Goal: Task Accomplishment & Management: Manage account settings

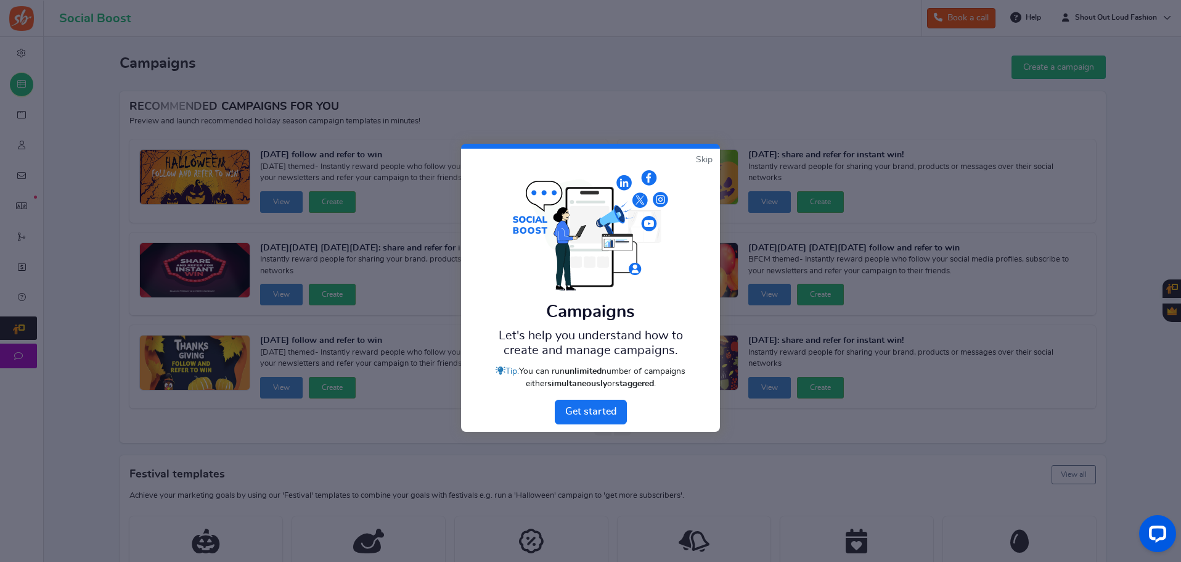
click at [699, 156] on link "Skip" at bounding box center [704, 160] width 17 height 12
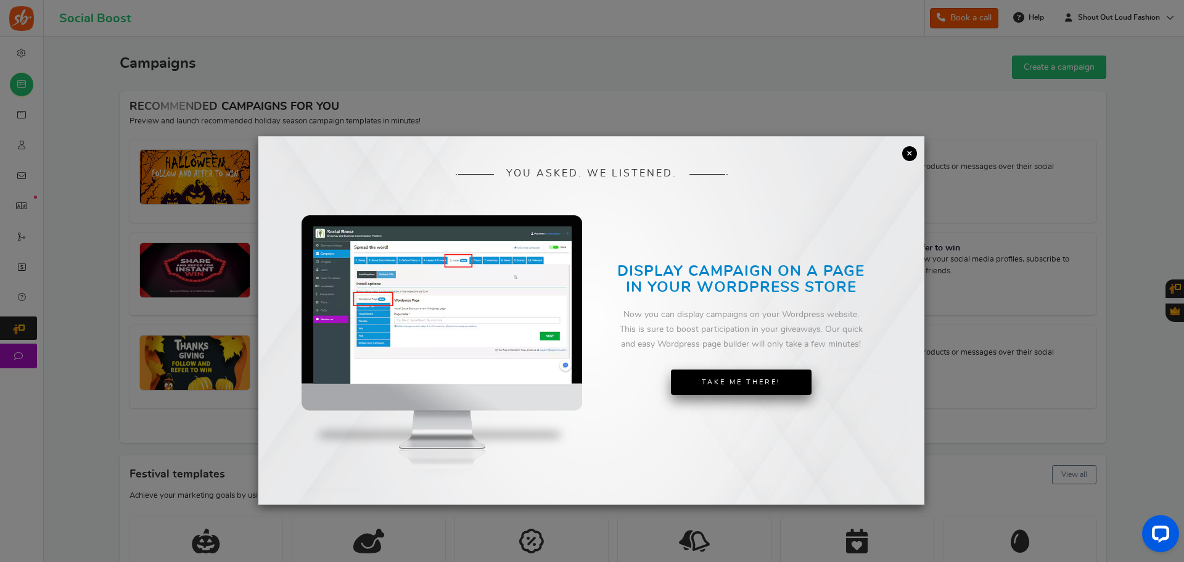
click at [755, 377] on link "Take Me There!" at bounding box center [741, 382] width 141 height 26
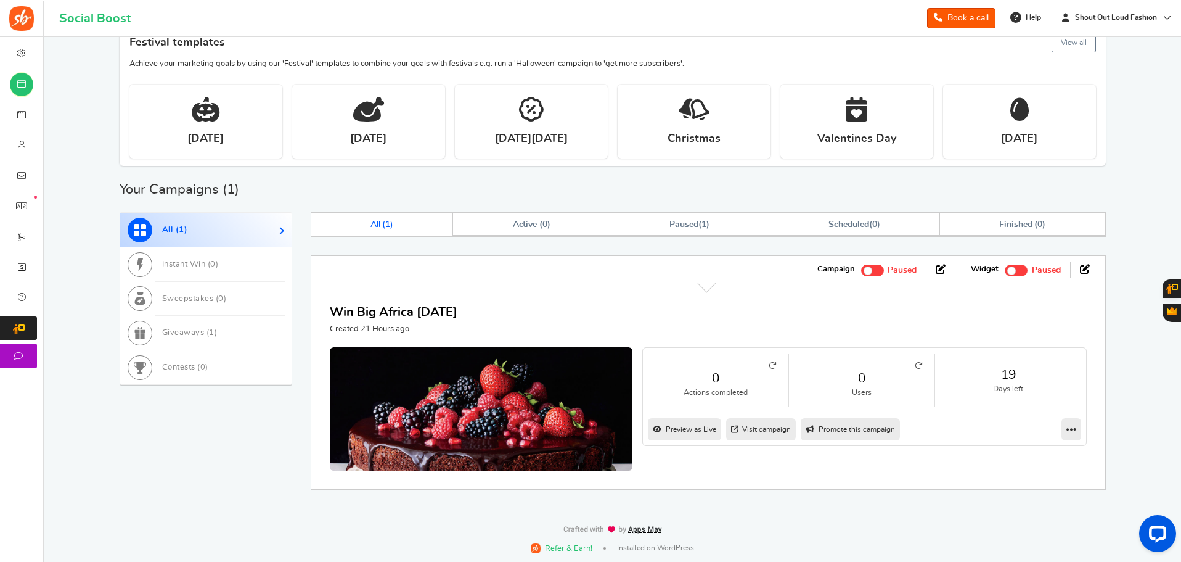
scroll to position [433, 0]
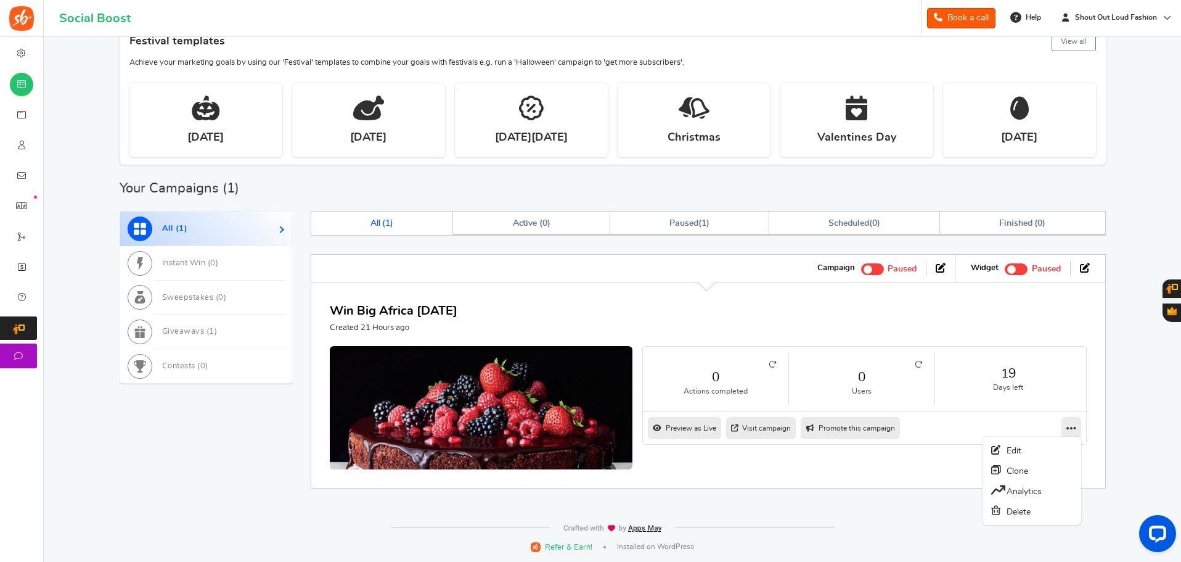
click at [1069, 425] on icon at bounding box center [1072, 427] width 10 height 11
click at [1022, 449] on link "Edit" at bounding box center [1032, 450] width 91 height 20
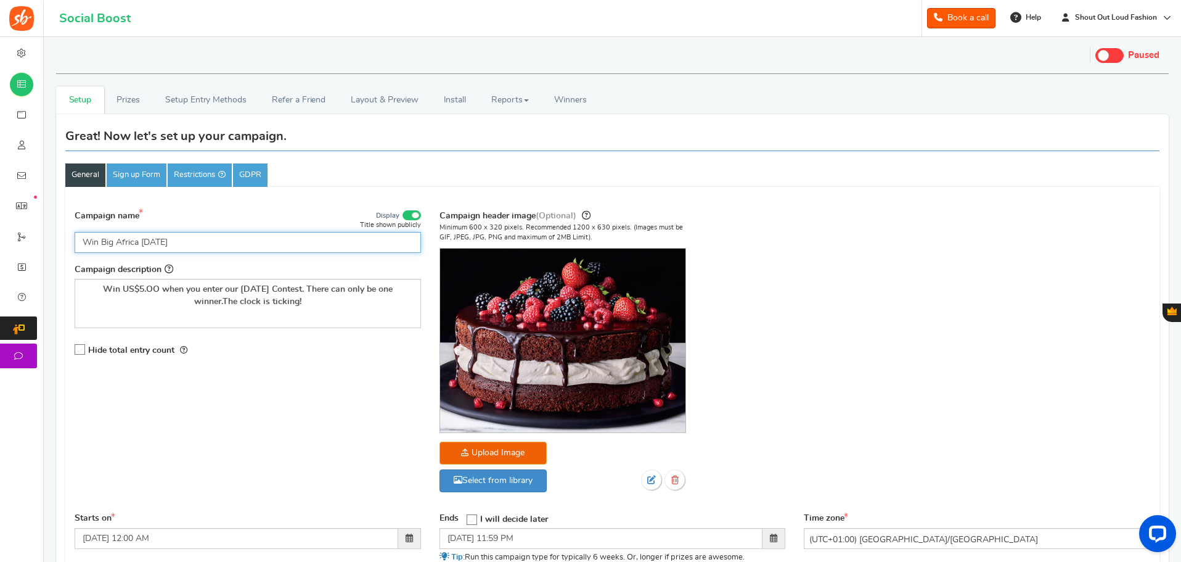
click at [102, 237] on input "Win Big Africa [DATE]" at bounding box center [248, 242] width 347 height 21
click at [203, 242] on input "Win US$5.00 CASHBig [GEOGRAPHIC_DATA] [DATE]" at bounding box center [248, 242] width 347 height 21
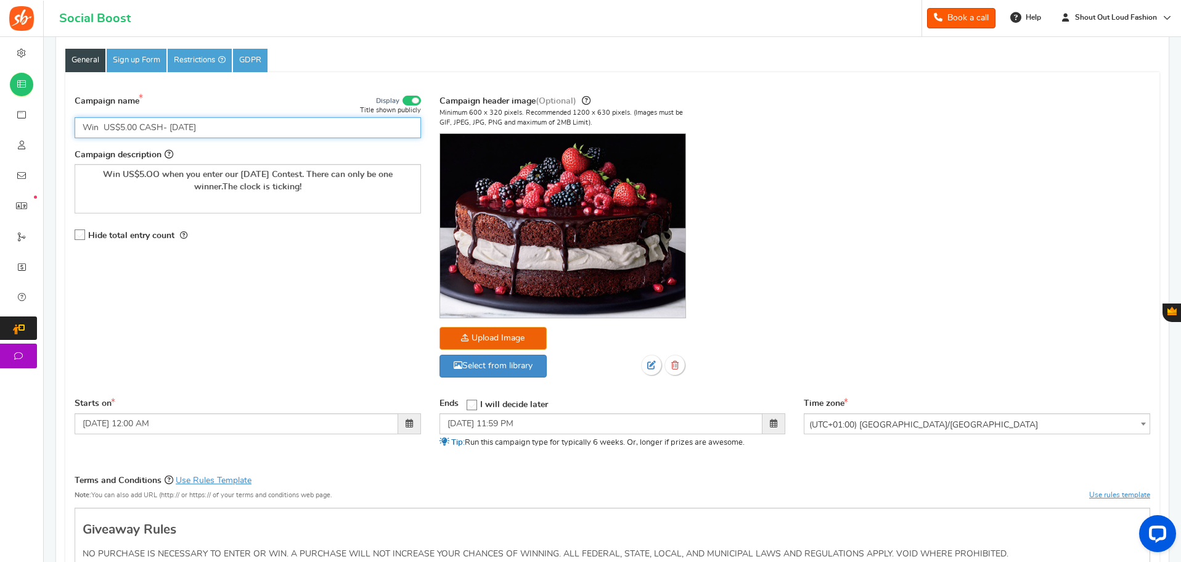
scroll to position [123, 0]
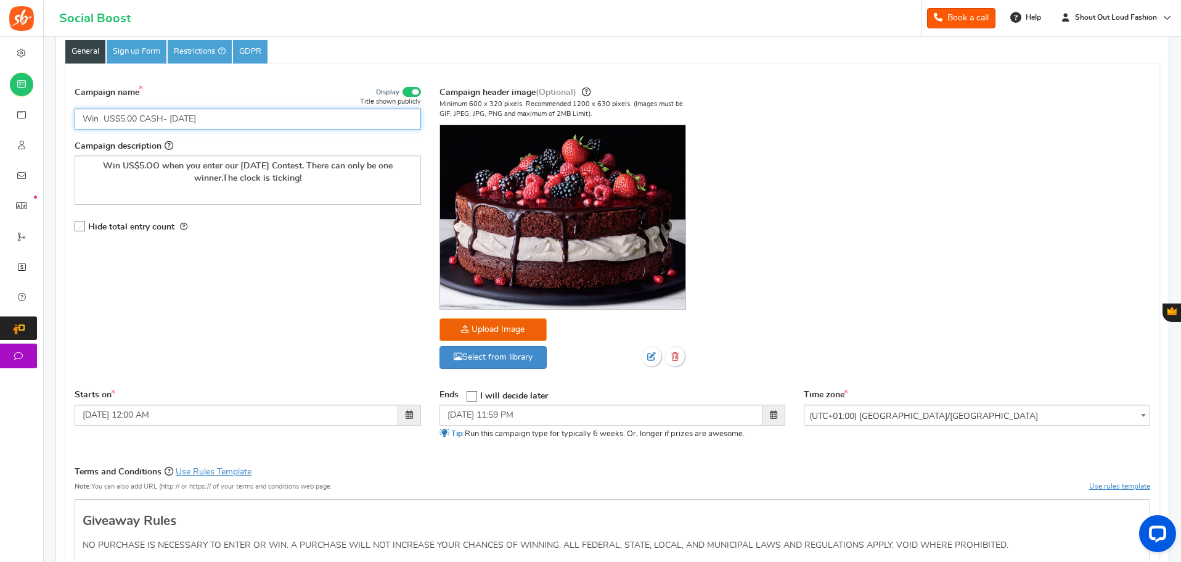
type input "Win US$5.00 CASH- [DATE]"
click at [409, 414] on span at bounding box center [409, 414] width 7 height 9
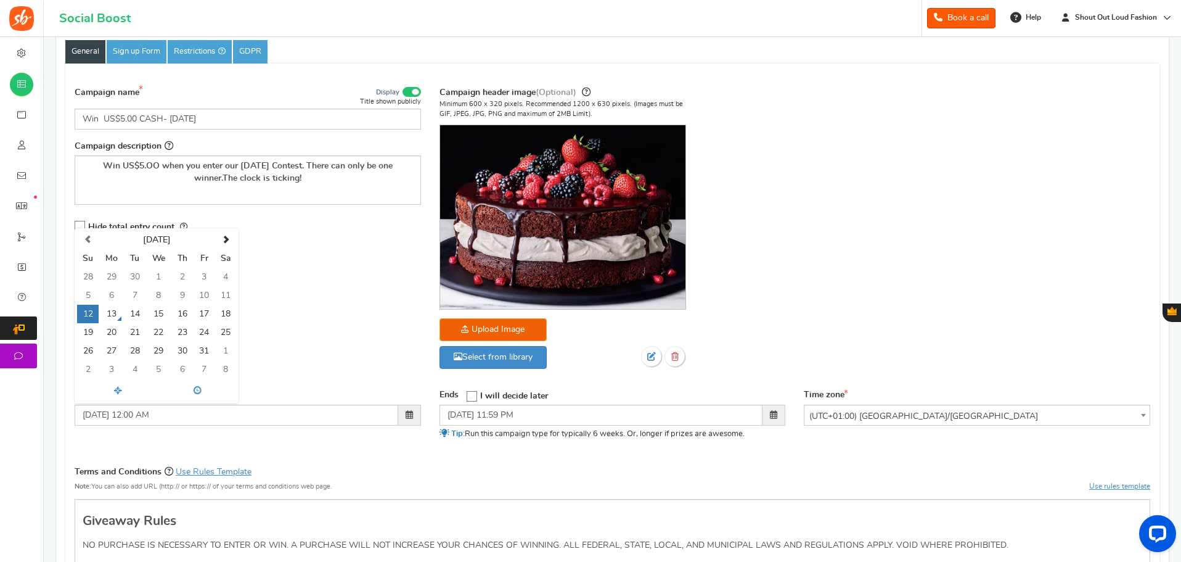
click at [340, 328] on div "Campaign name Display Title shown publicly Win US$5.00 CASH- [DATE] This will b…" at bounding box center [612, 234] width 1094 height 310
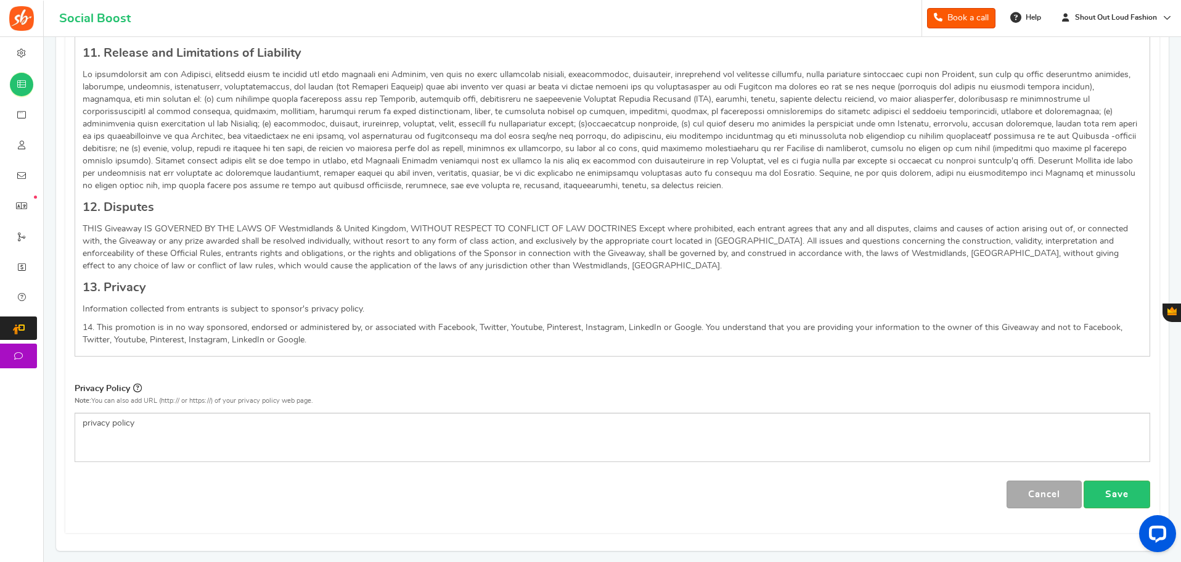
scroll to position [1357, 0]
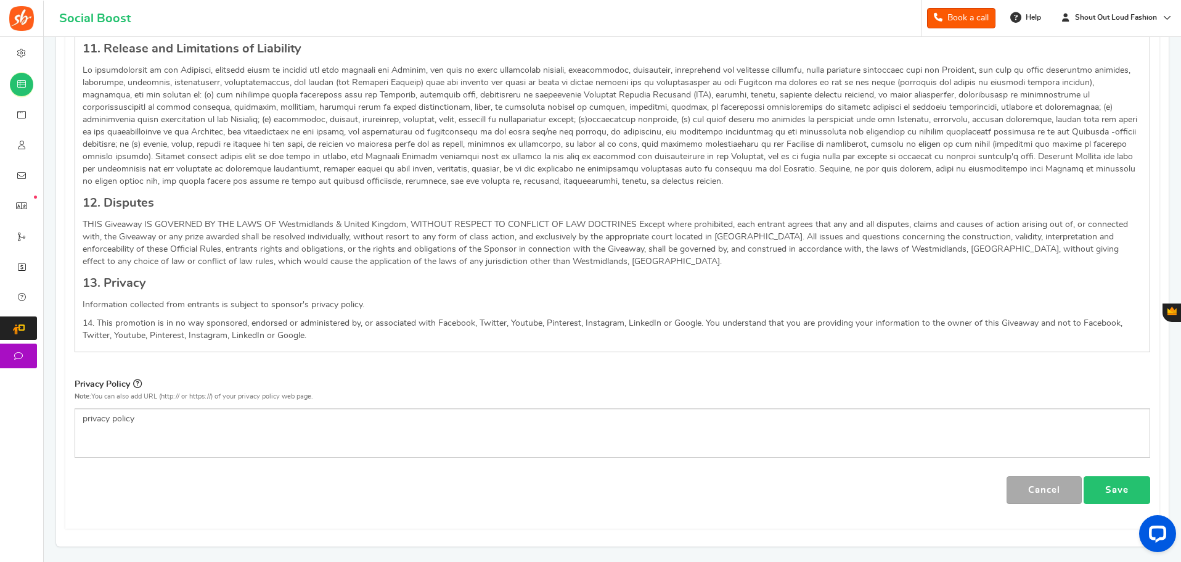
click at [1118, 486] on link "Save" at bounding box center [1117, 490] width 67 height 28
click at [1117, 486] on link "Save" at bounding box center [1117, 490] width 67 height 28
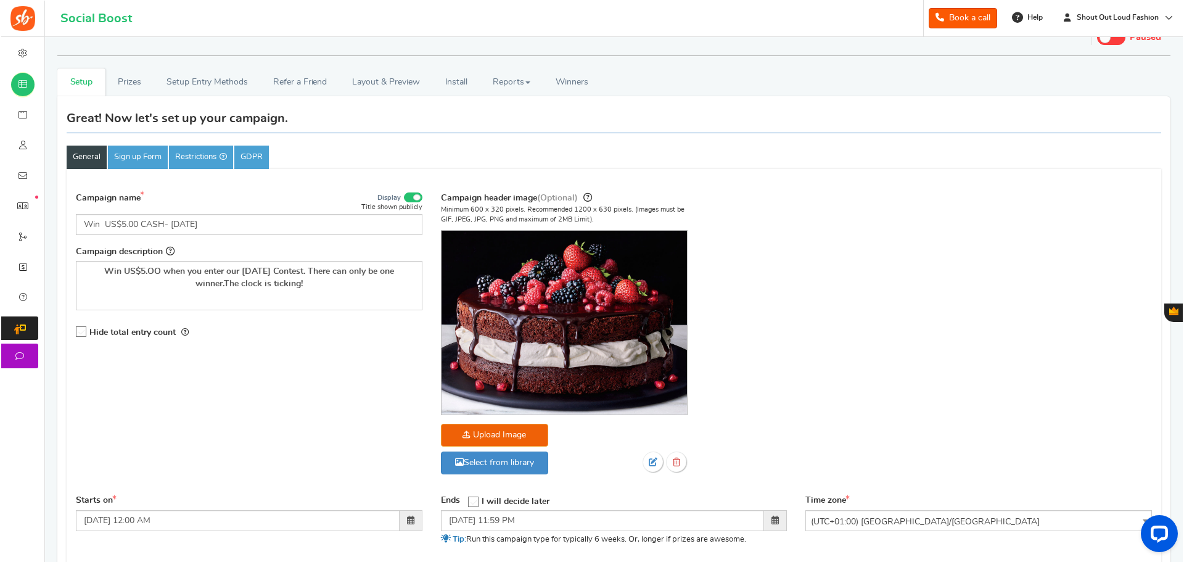
scroll to position [0, 0]
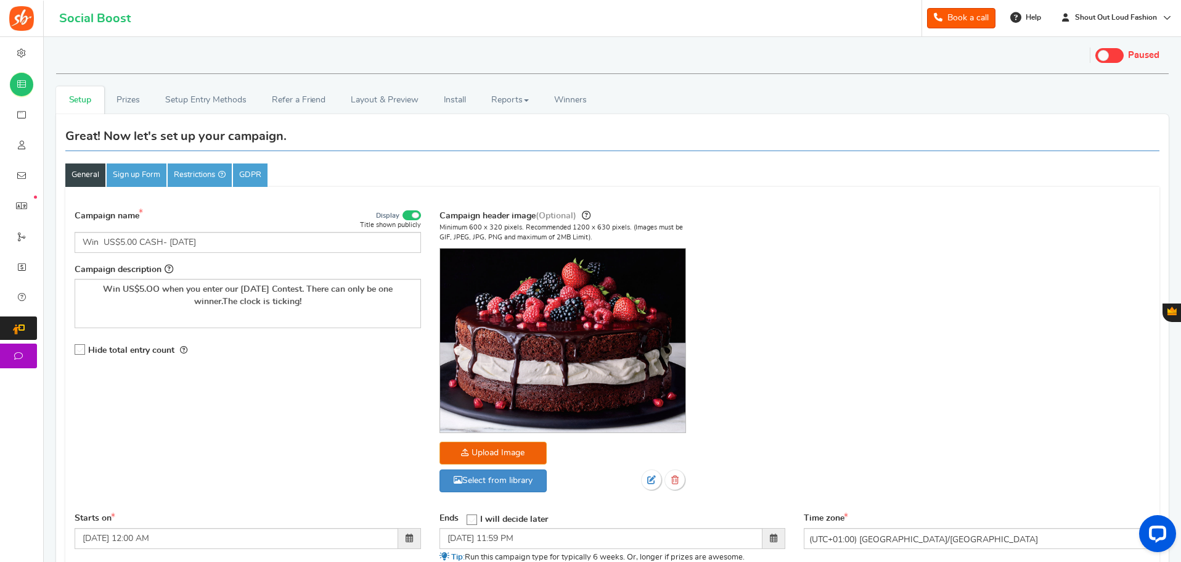
click at [1104, 54] on span at bounding box center [1103, 55] width 11 height 11
click at [1096, 54] on input "Live Paused" at bounding box center [1096, 54] width 0 height 8
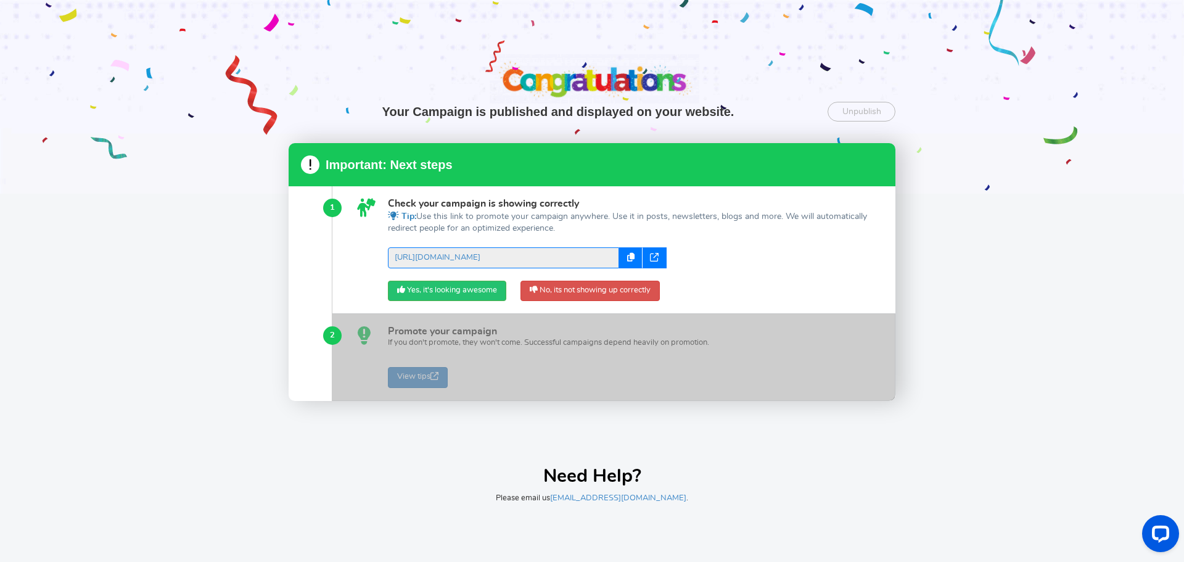
click at [652, 253] on icon at bounding box center [654, 257] width 9 height 9
click at [971, 276] on div "Your Campaign is published and displayed on your website. Unpublish Unpublish t…" at bounding box center [592, 281] width 1184 height 562
click at [445, 285] on link "Yes, it's looking awesome" at bounding box center [447, 291] width 118 height 21
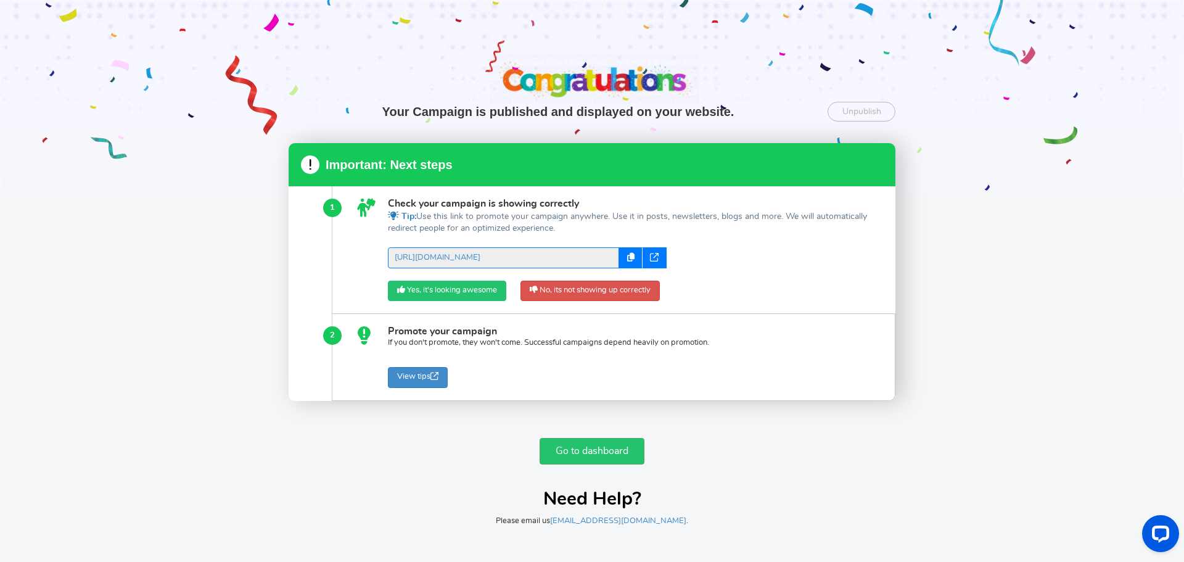
click at [446, 288] on link "Yes, it's looking awesome" at bounding box center [447, 291] width 118 height 21
click at [588, 454] on link "Go to dashboard" at bounding box center [592, 451] width 105 height 27
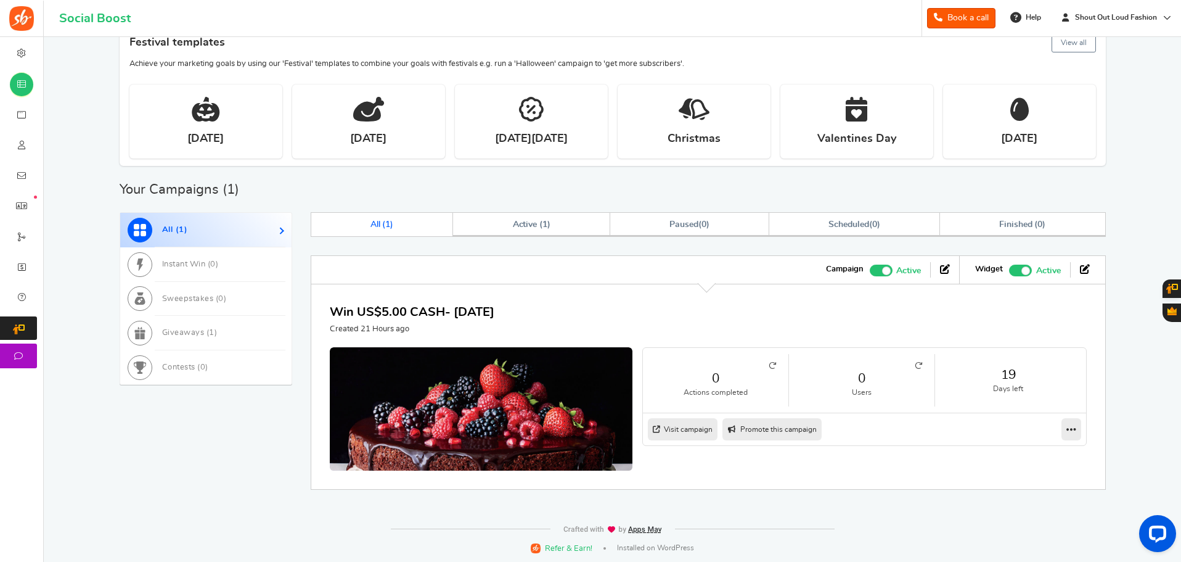
scroll to position [433, 0]
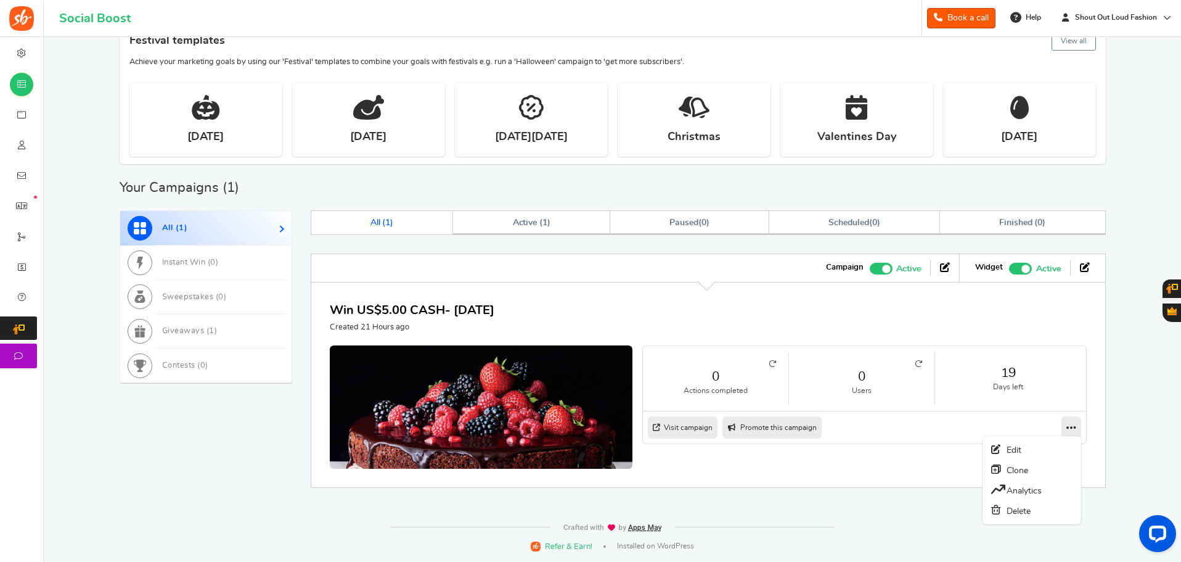
click at [1067, 424] on icon at bounding box center [1072, 427] width 10 height 11
click at [1069, 422] on icon at bounding box center [1072, 427] width 10 height 11
click at [1054, 451] on link "Edit" at bounding box center [1032, 450] width 91 height 20
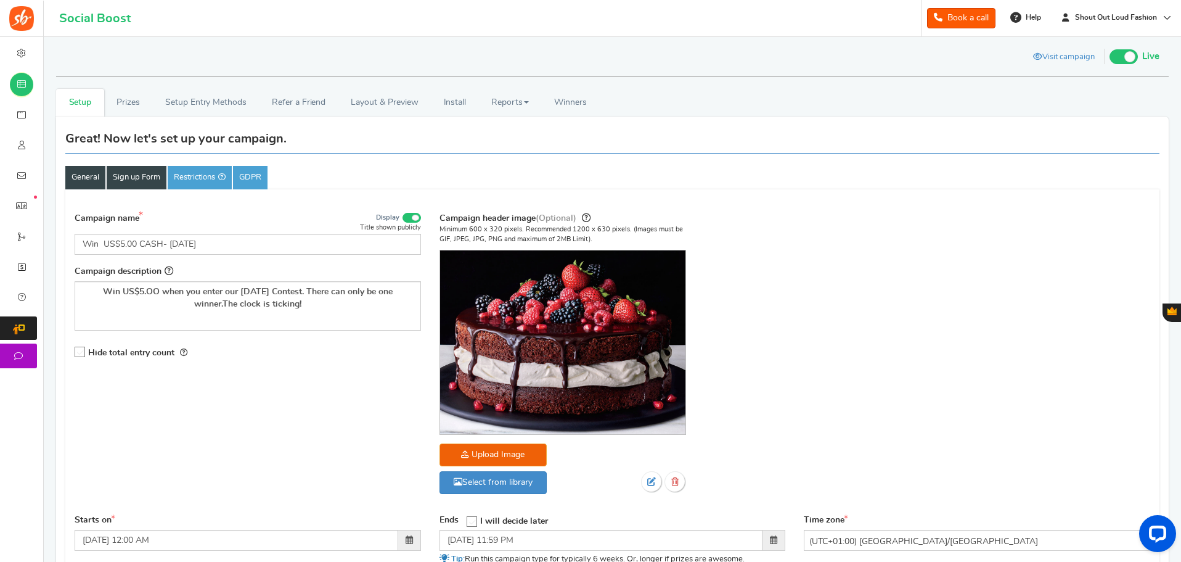
click at [146, 176] on link "Sign up Form" at bounding box center [137, 177] width 60 height 23
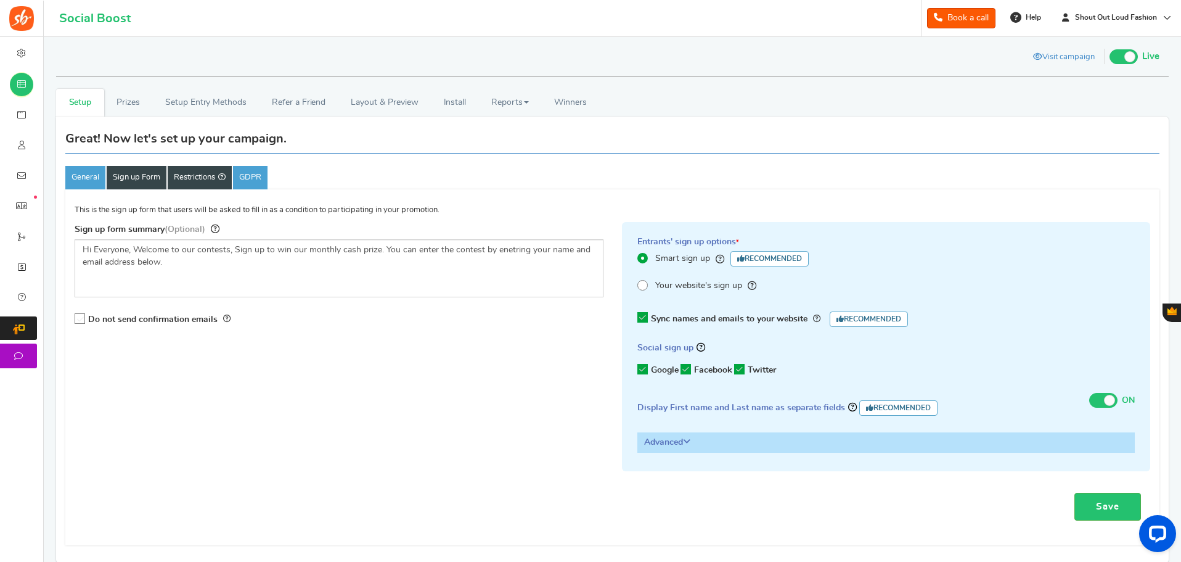
click at [200, 171] on link "Restrictions" at bounding box center [200, 177] width 64 height 23
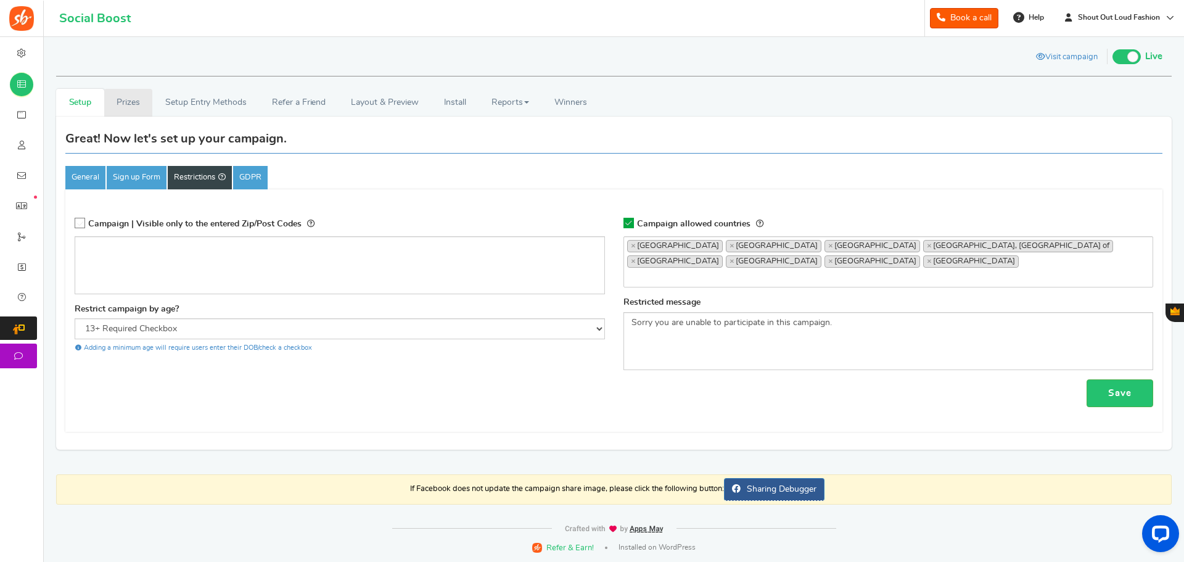
click at [137, 102] on link "Prizes" at bounding box center [128, 103] width 49 height 28
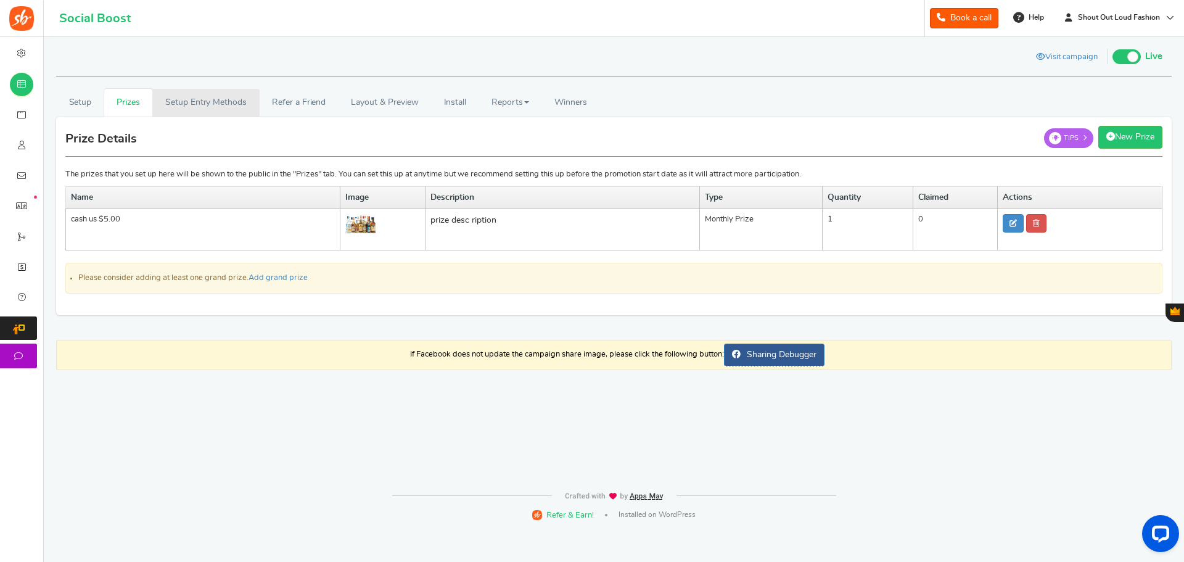
click at [232, 99] on link "Setup Entry Methods" at bounding box center [205, 103] width 107 height 28
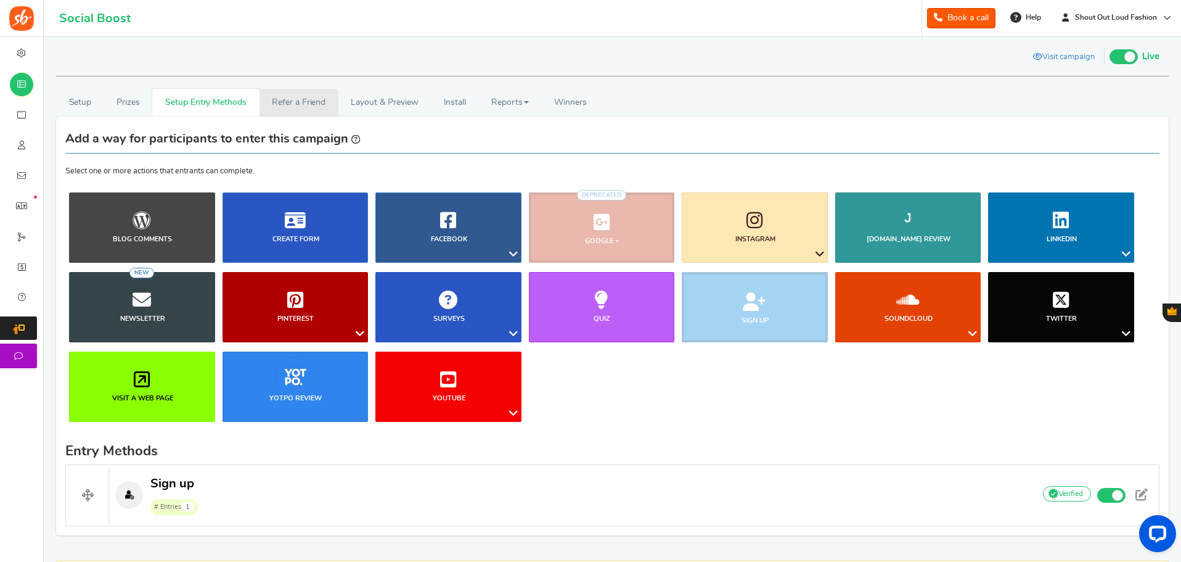
click at [295, 101] on link "Refer a Friend" at bounding box center [299, 103] width 79 height 28
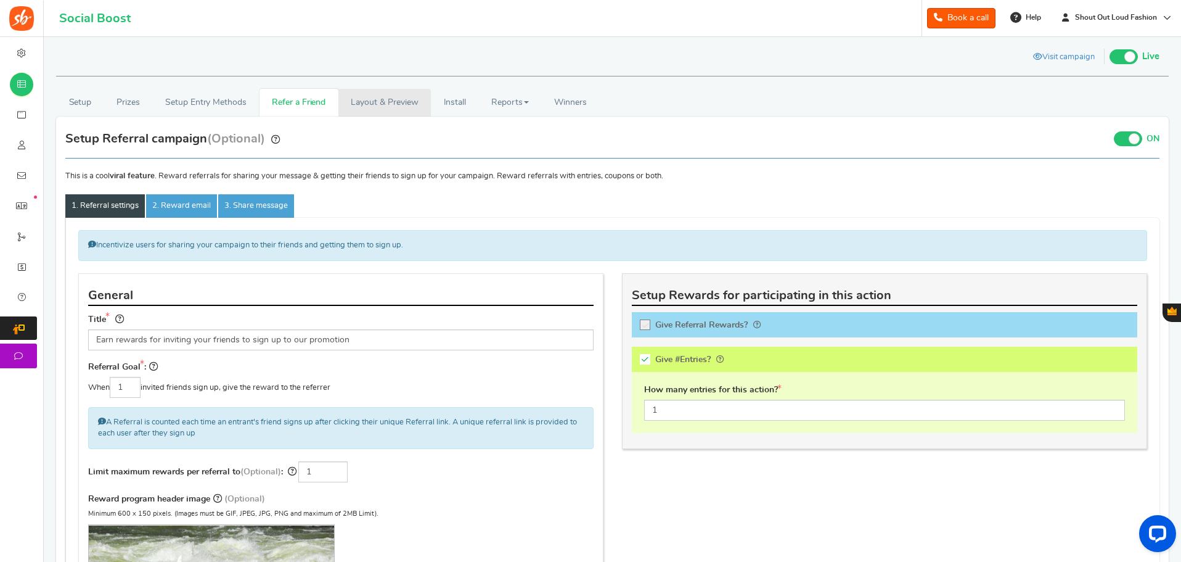
click at [382, 97] on link "Layout & Preview" at bounding box center [385, 103] width 92 height 28
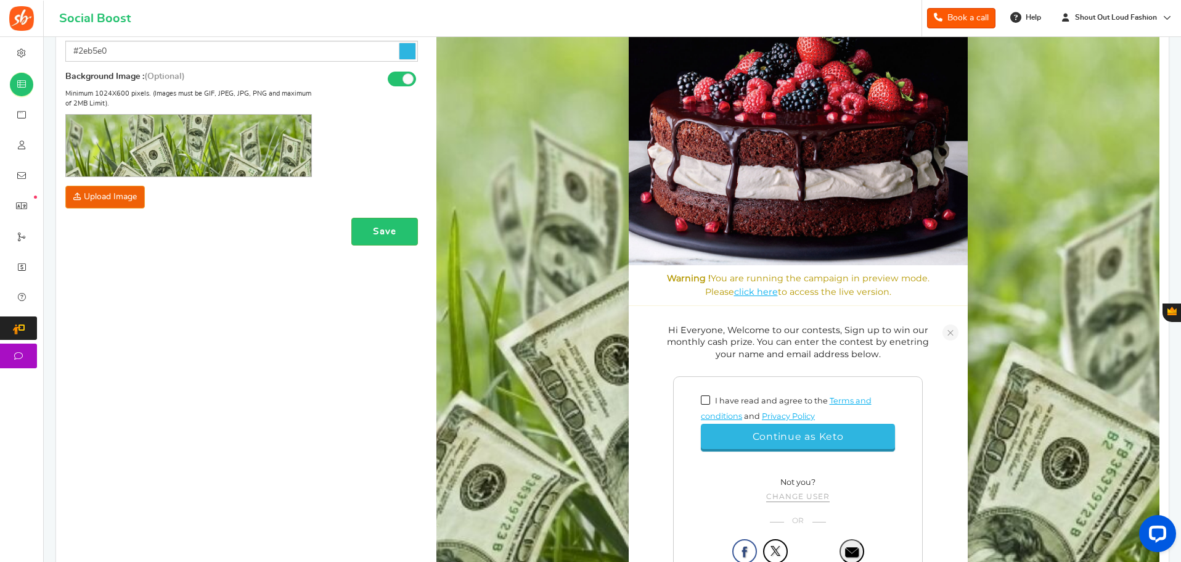
scroll to position [266, 0]
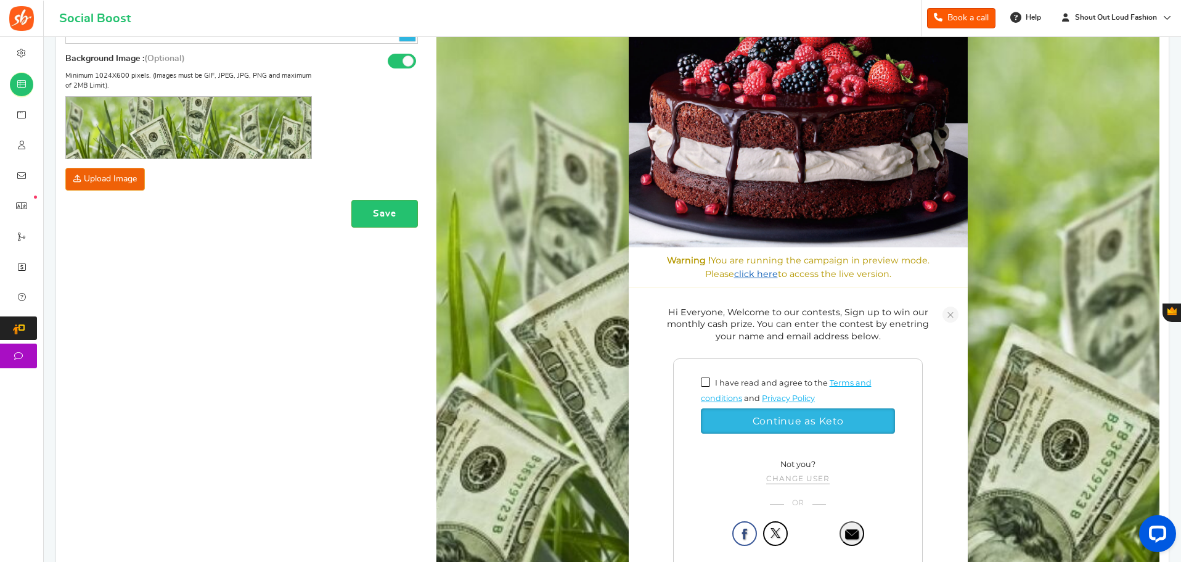
click at [750, 279] on link "click here" at bounding box center [756, 273] width 44 height 11
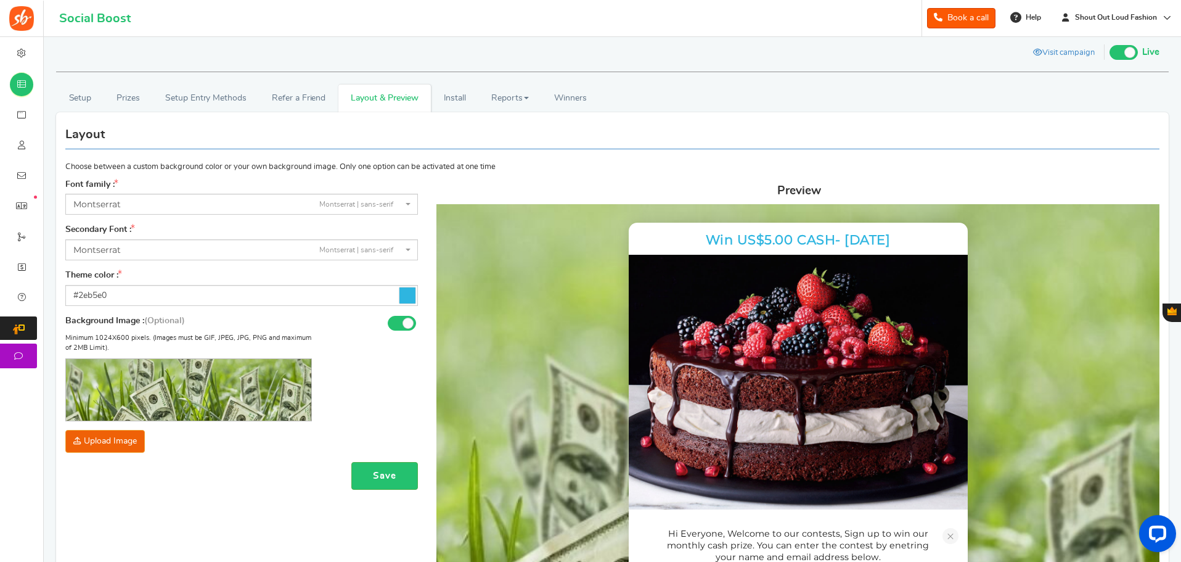
scroll to position [0, 0]
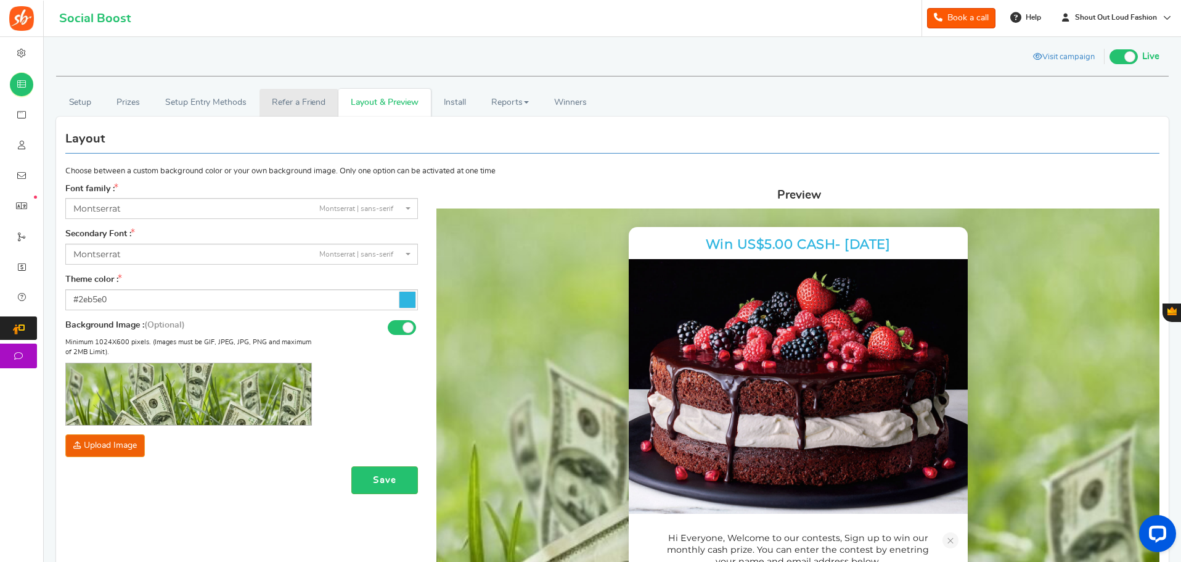
click at [300, 97] on link "Refer a Friend" at bounding box center [299, 103] width 79 height 28
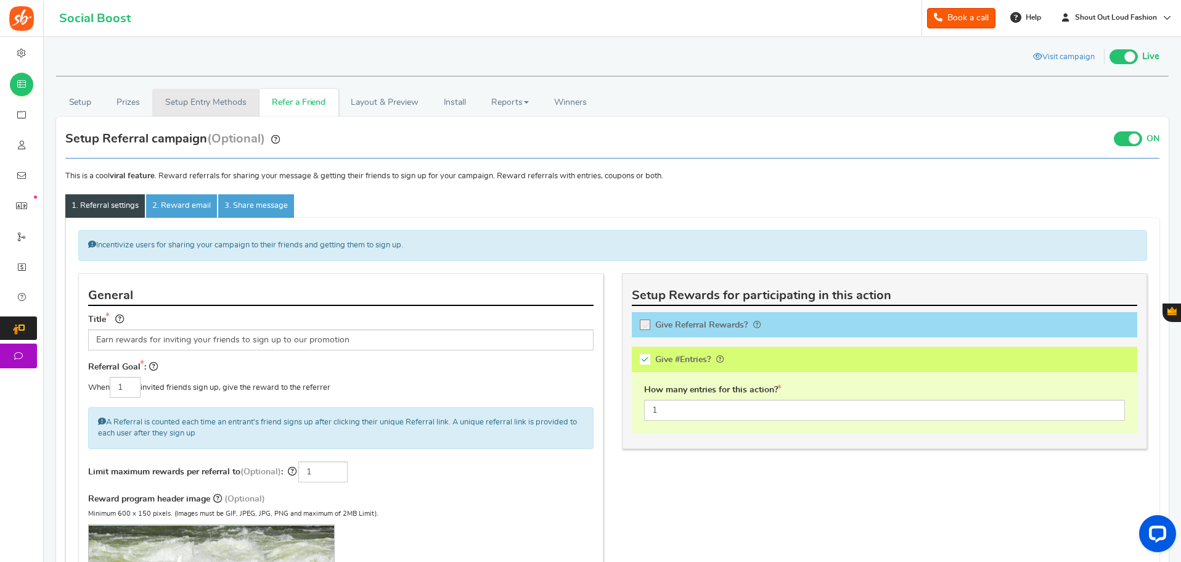
click at [231, 99] on link "Setup Entry Methods" at bounding box center [205, 103] width 107 height 28
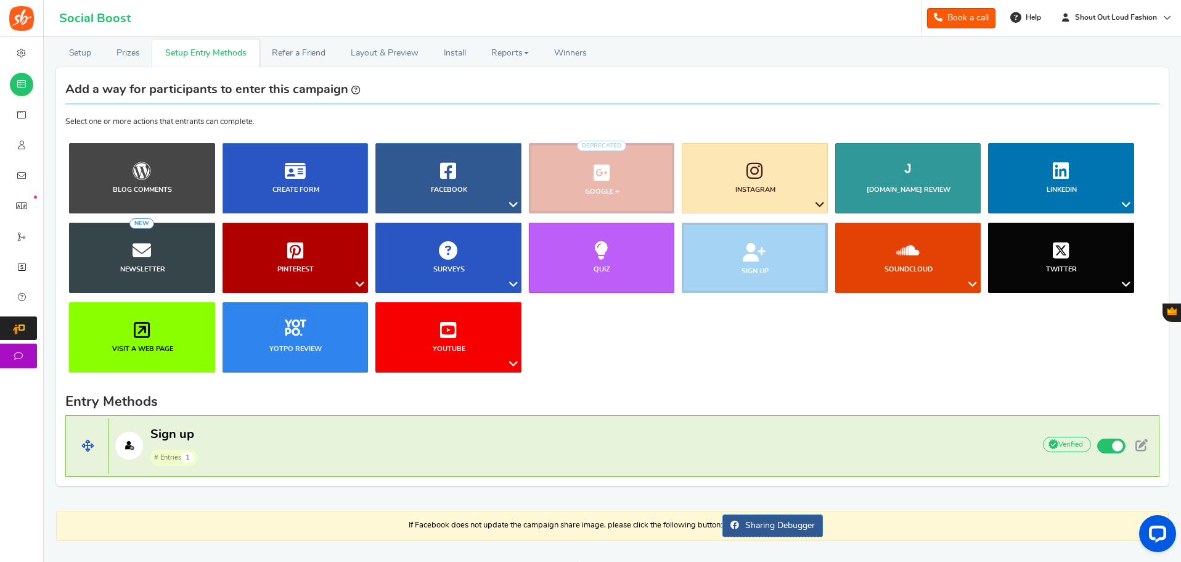
scroll to position [87, 0]
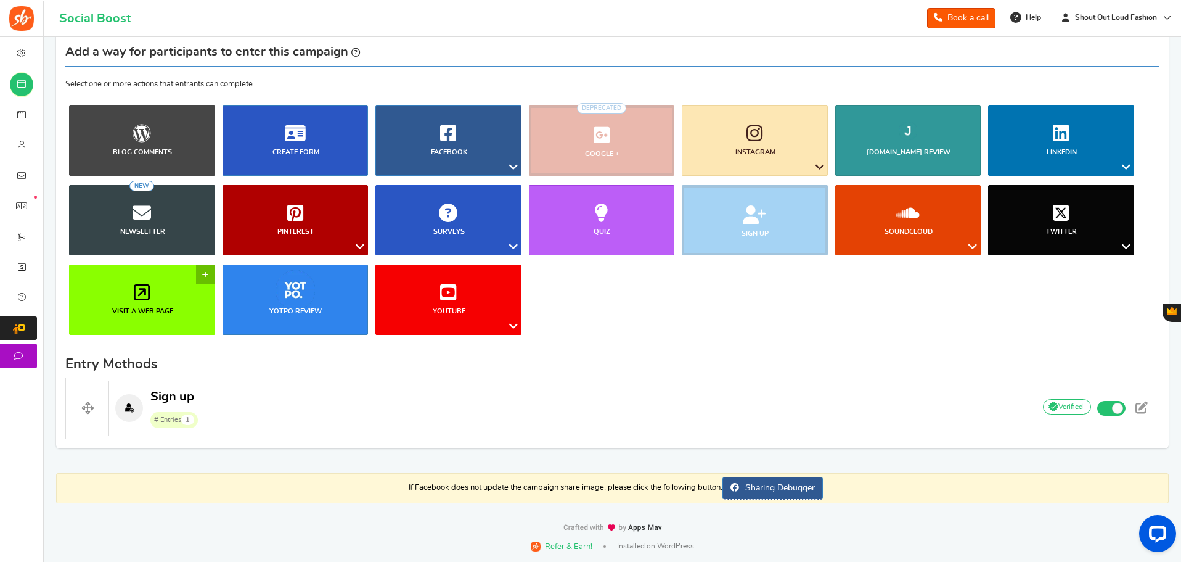
click at [205, 272] on link "Visit a web page" at bounding box center [142, 300] width 146 height 70
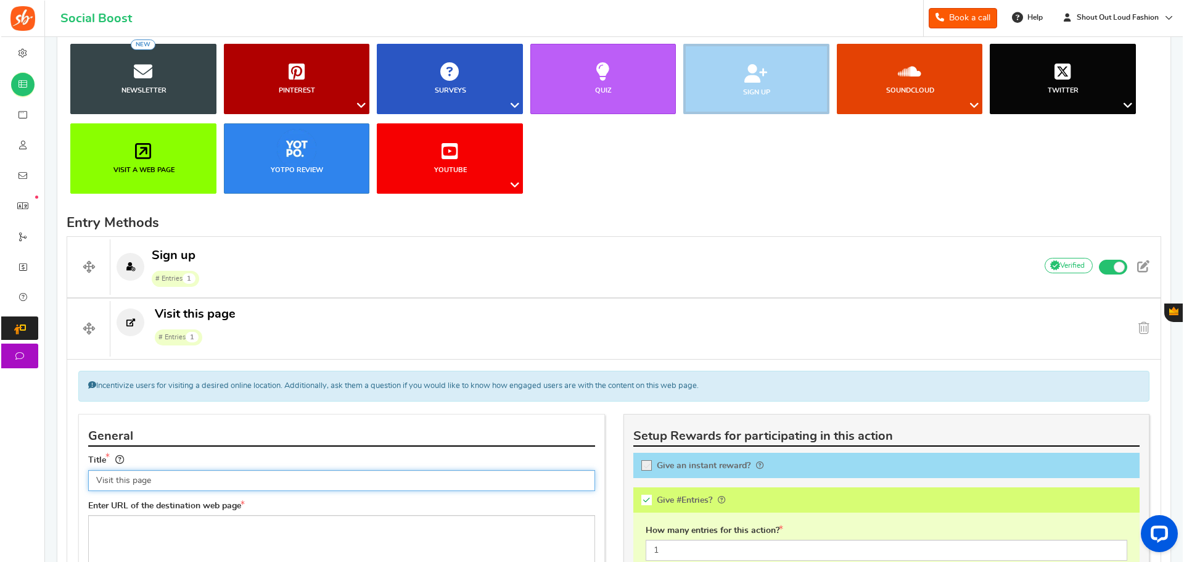
scroll to position [228, 0]
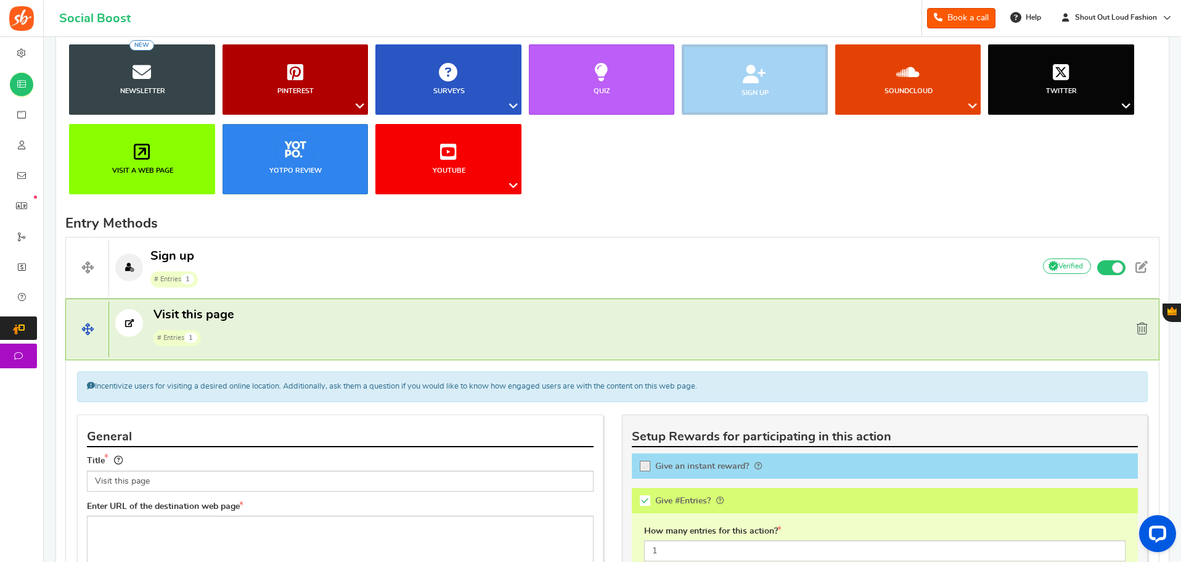
click at [1139, 326] on span at bounding box center [1142, 328] width 11 height 12
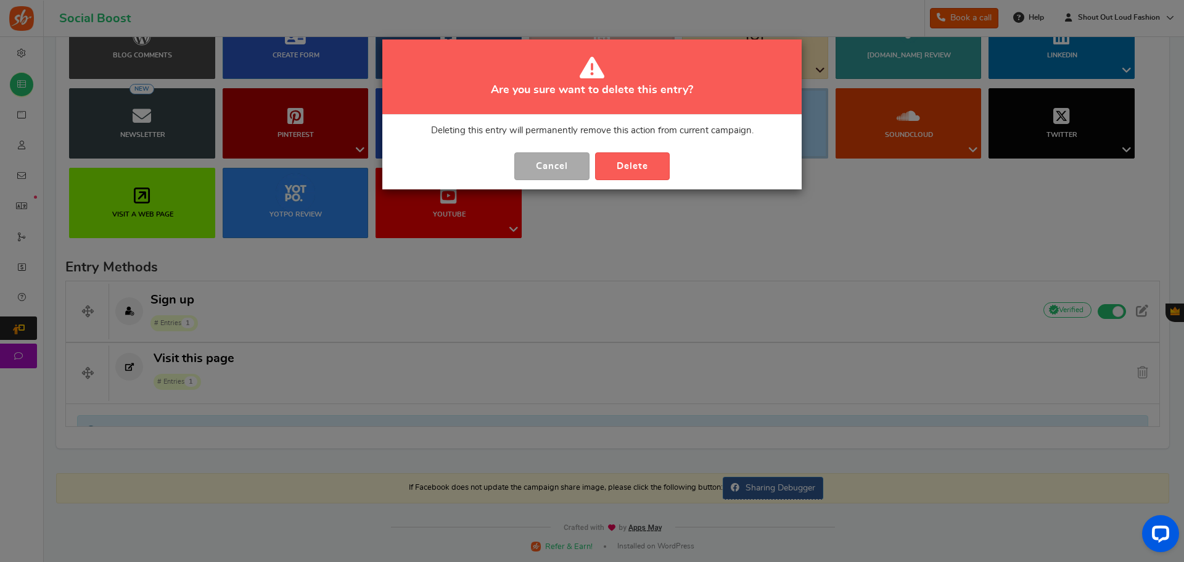
scroll to position [161, 0]
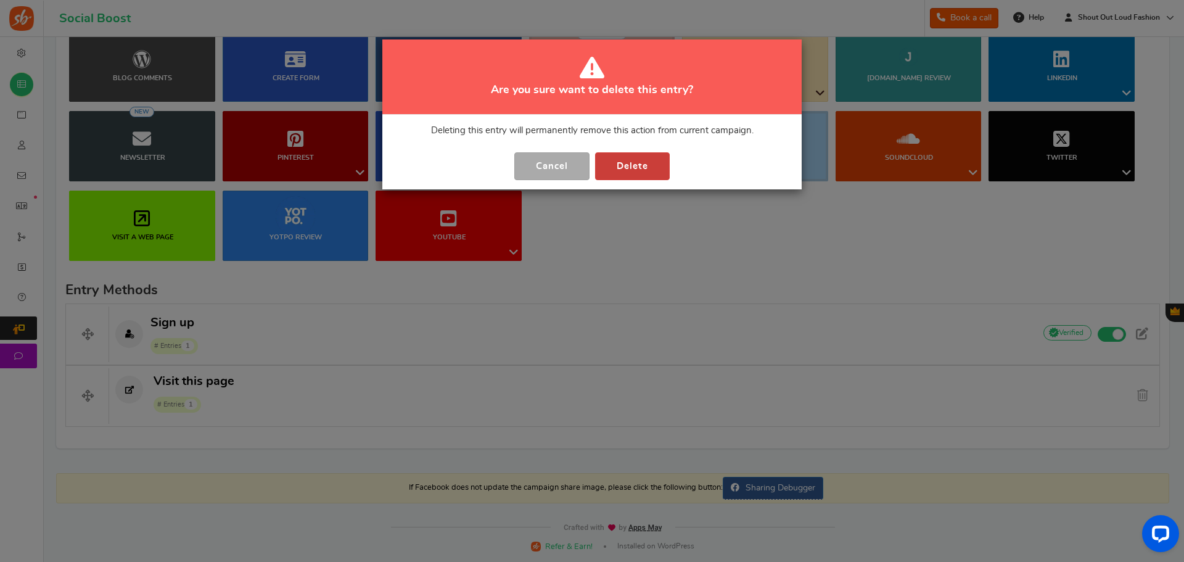
click at [635, 164] on button "Delete" at bounding box center [632, 166] width 75 height 28
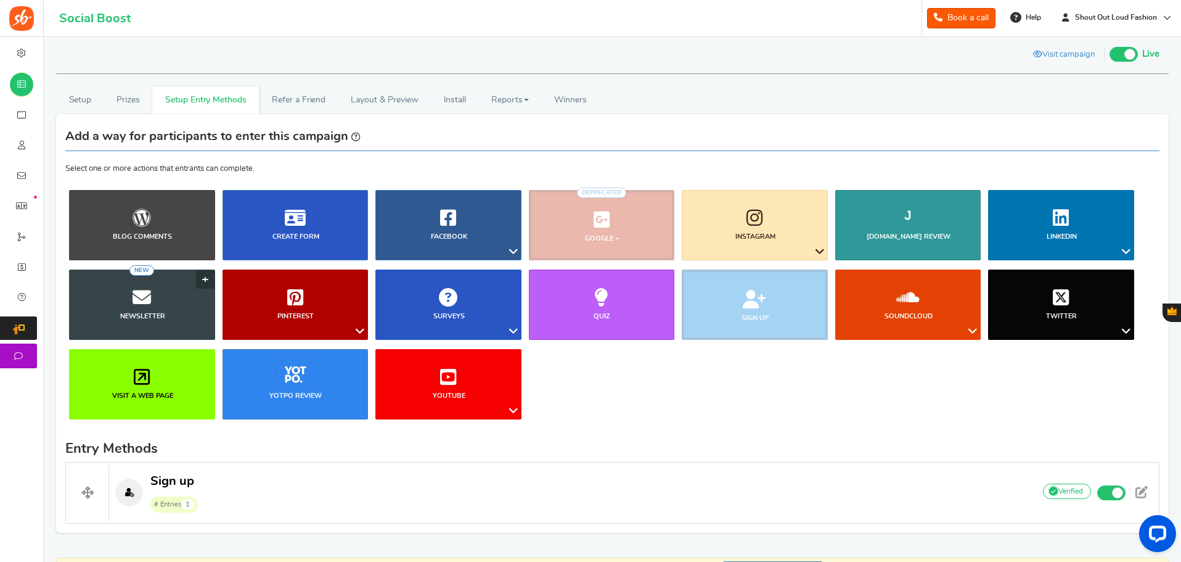
scroll to position [0, 0]
